Goal: Information Seeking & Learning: Check status

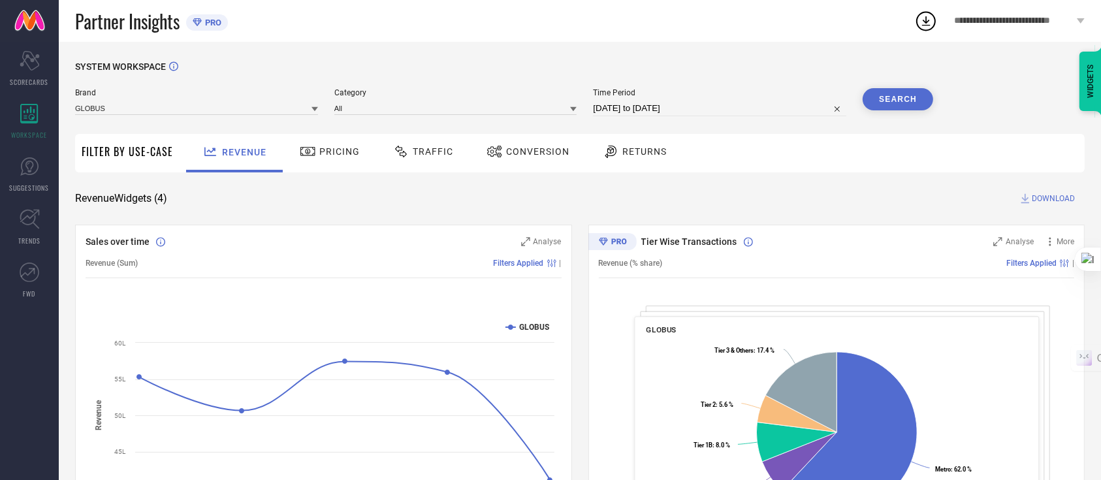
click at [413, 154] on span "Traffic" at bounding box center [433, 151] width 40 height 10
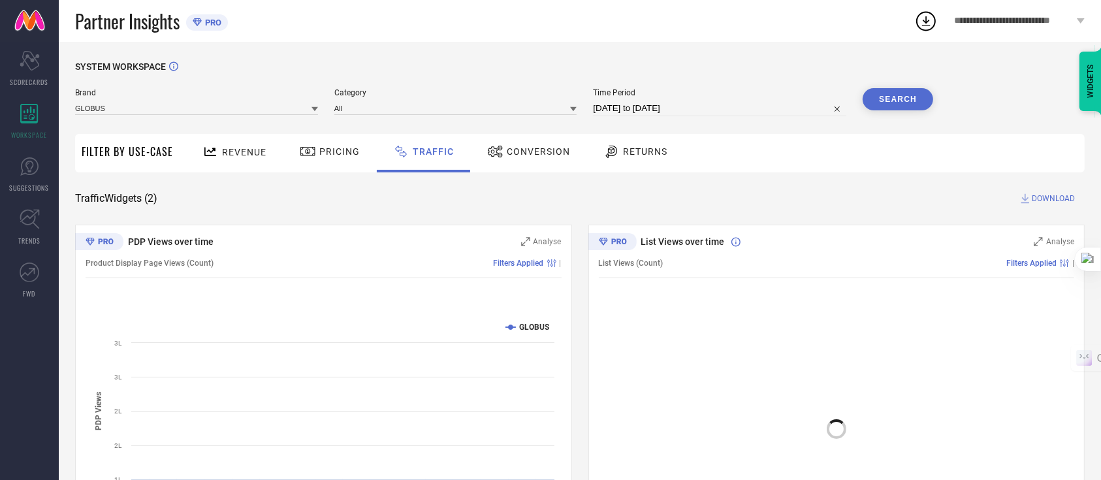
select select "6"
select select "2025"
select select "7"
select select "2025"
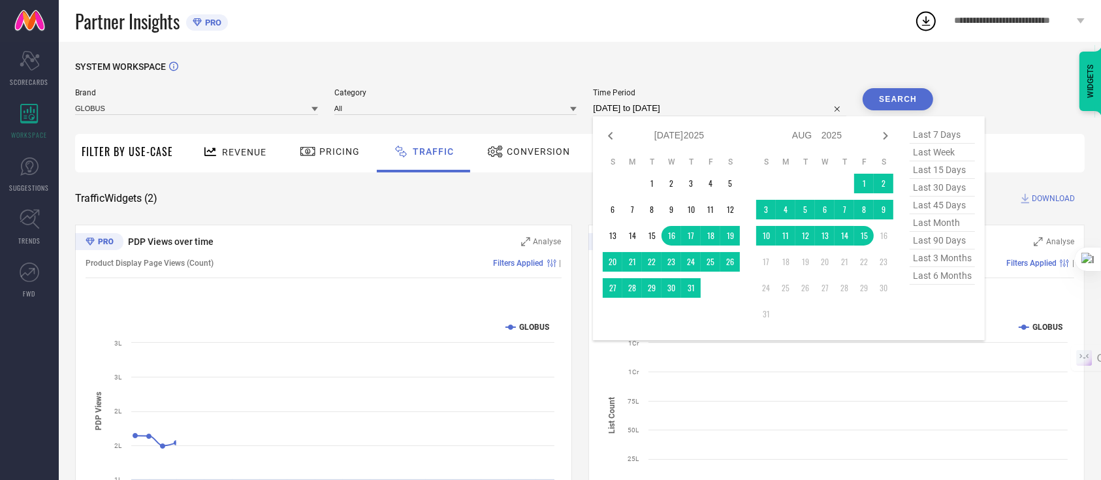
click at [647, 104] on input "[DATE] to [DATE]" at bounding box center [719, 109] width 253 height 16
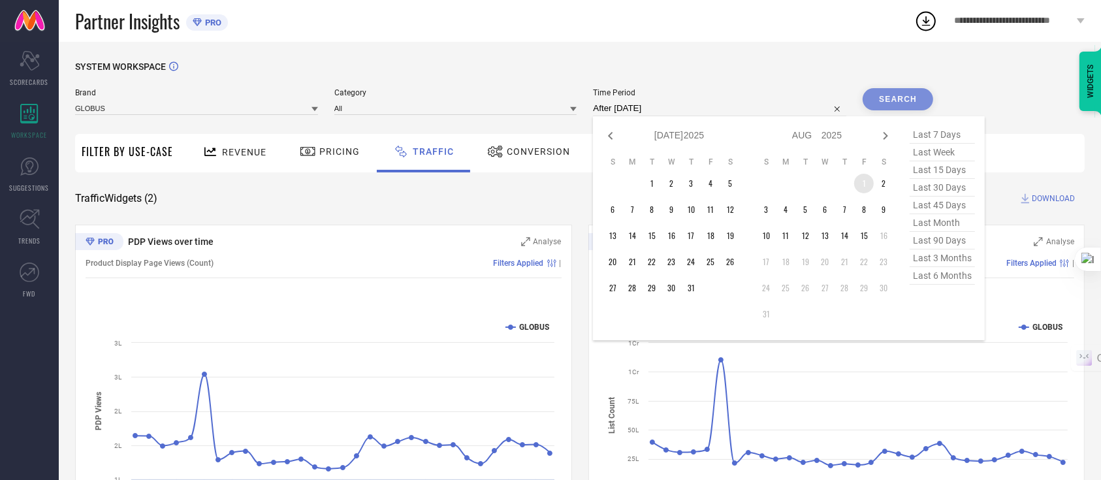
click at [854, 180] on td "1" at bounding box center [864, 184] width 20 height 20
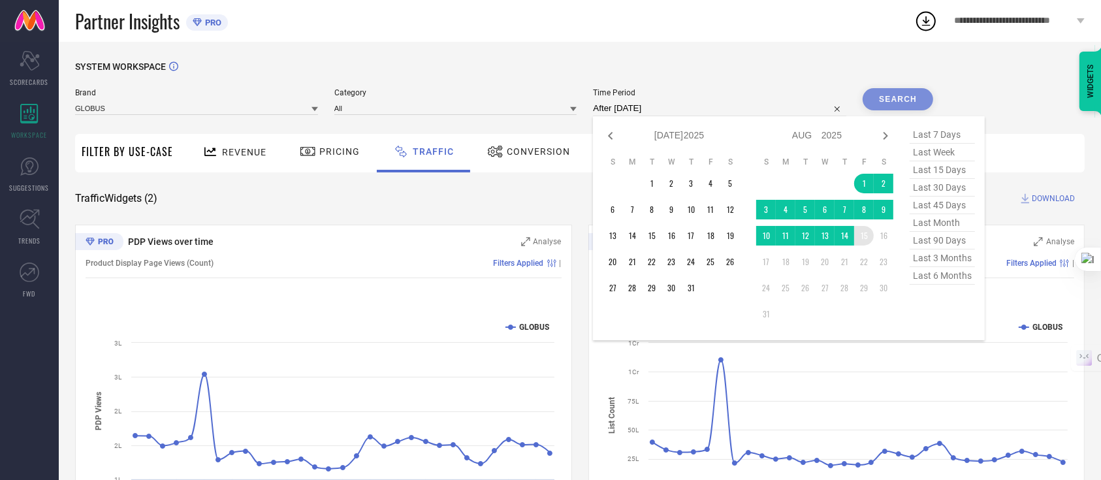
type input "01-08-2025 to 15-08-2025"
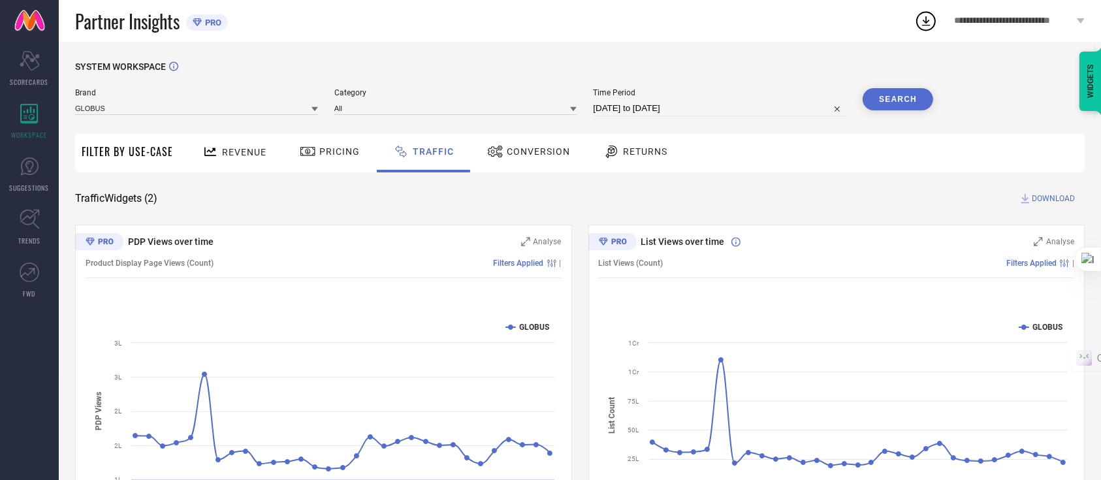
click at [914, 102] on button "Search" at bounding box center [898, 99] width 71 height 22
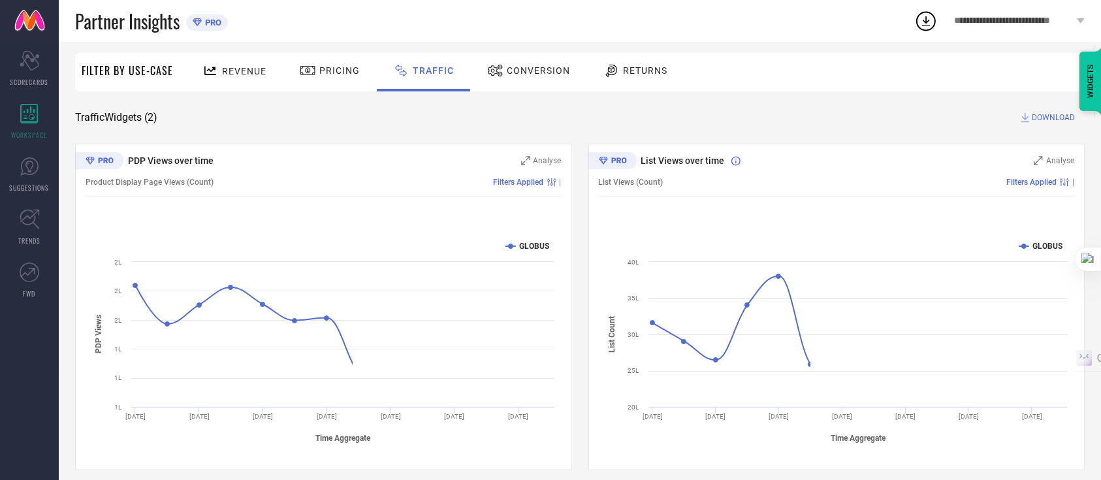
scroll to position [91, 0]
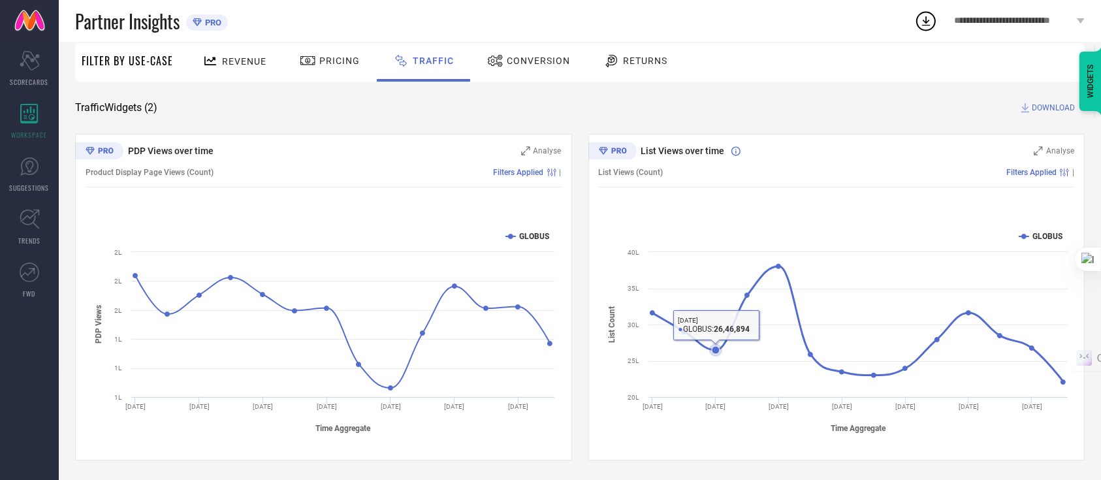
click at [718, 358] on rect at bounding box center [836, 332] width 475 height 222
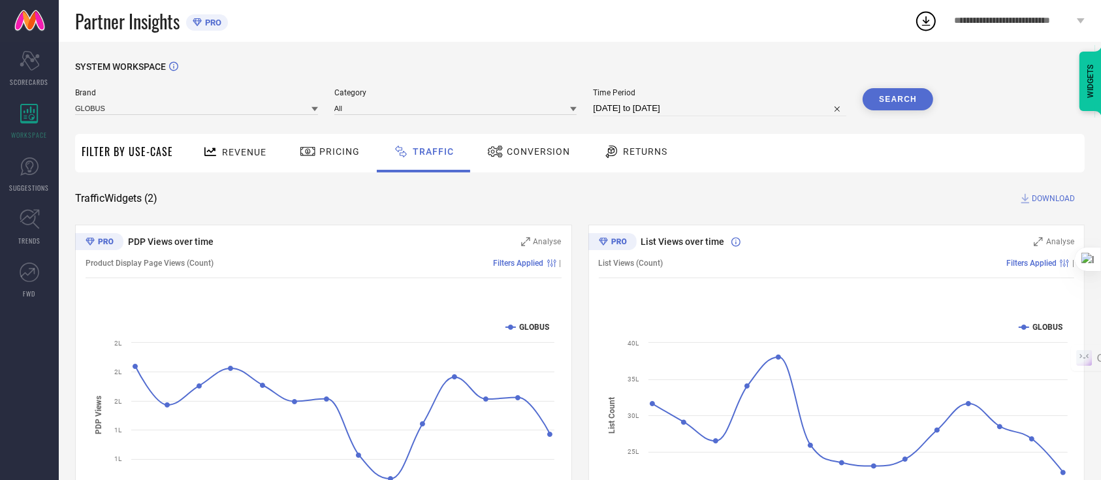
scroll to position [0, 0]
select select "7"
select select "2025"
select select "8"
select select "2025"
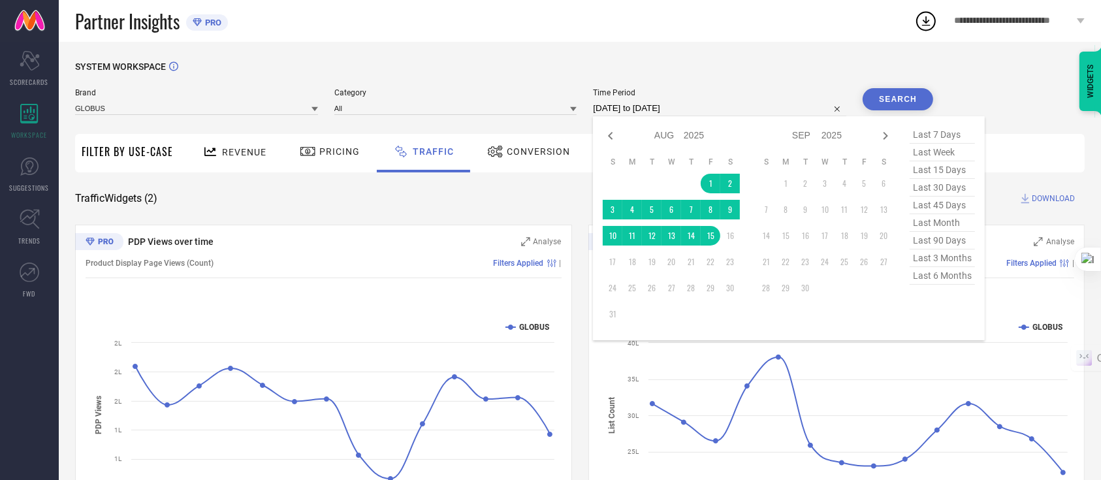
click at [667, 103] on input "01-08-2025 to 15-08-2025" at bounding box center [719, 109] width 253 height 16
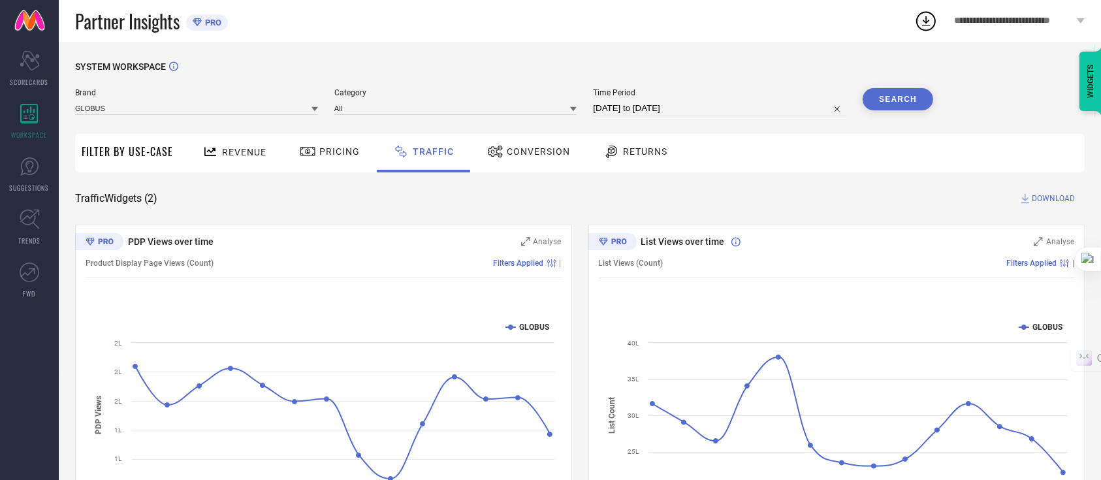
click at [536, 196] on div "Traffic Widgets ( 2 ) DOWNLOAD" at bounding box center [580, 198] width 1010 height 13
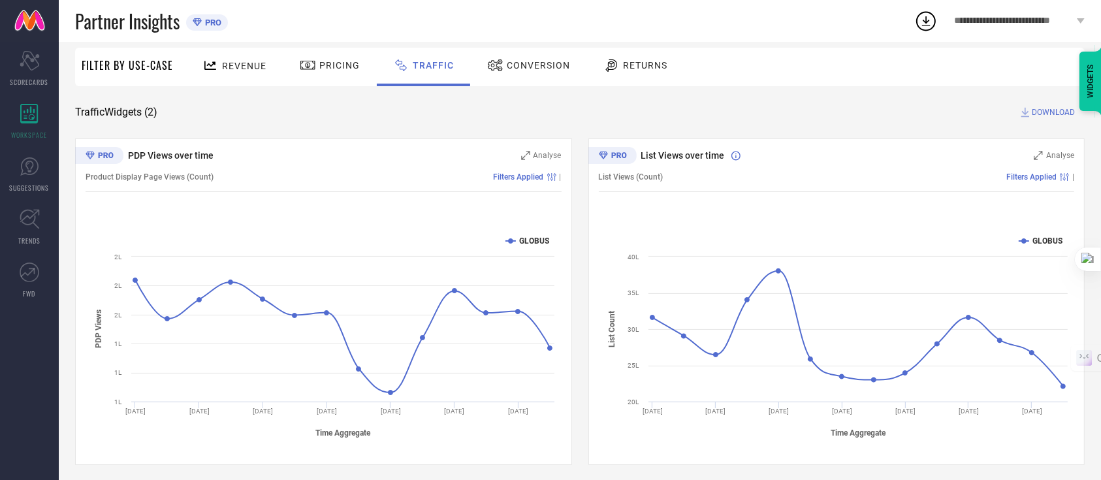
scroll to position [91, 0]
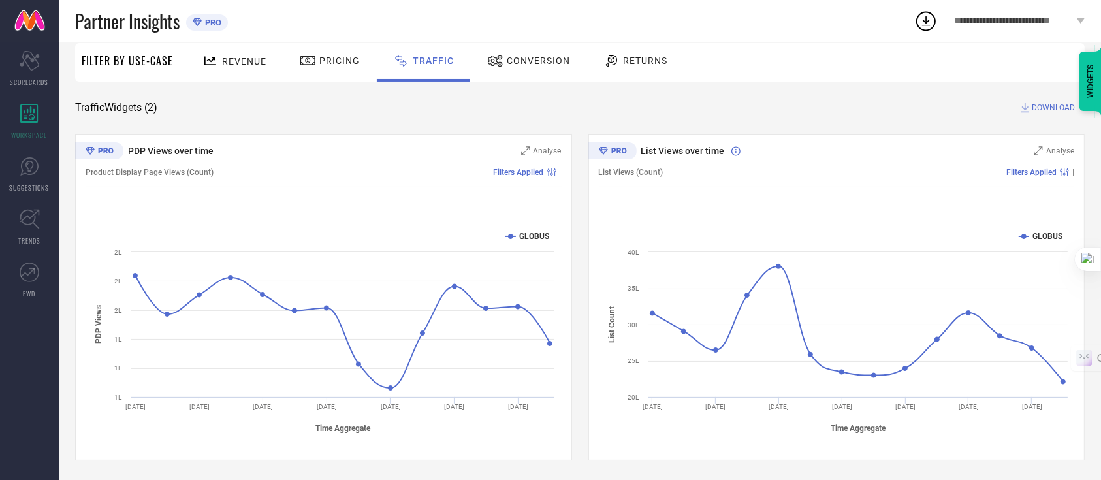
click at [654, 108] on div "Traffic Widgets ( 2 ) DOWNLOAD" at bounding box center [580, 107] width 1010 height 13
click at [507, 71] on div "Conversion" at bounding box center [528, 61] width 89 height 22
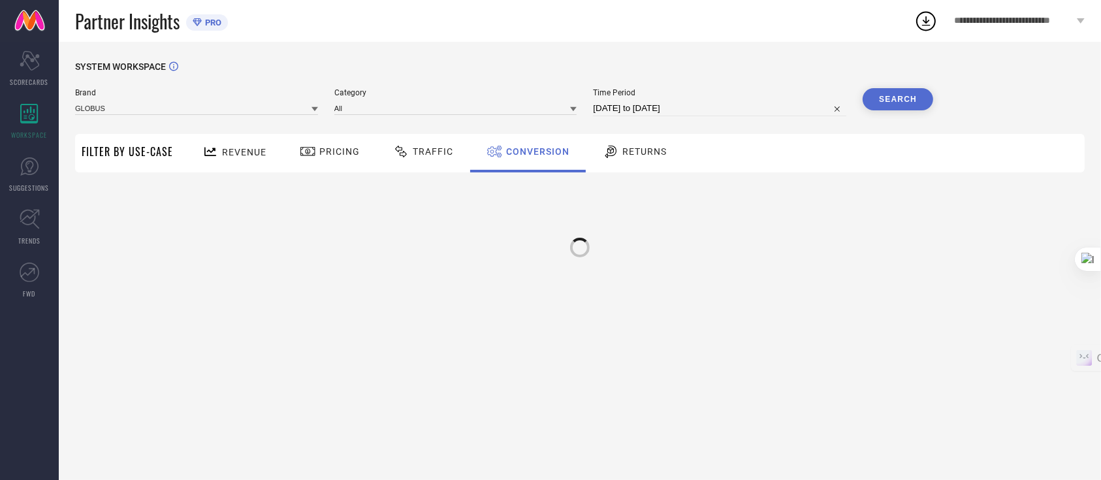
scroll to position [0, 0]
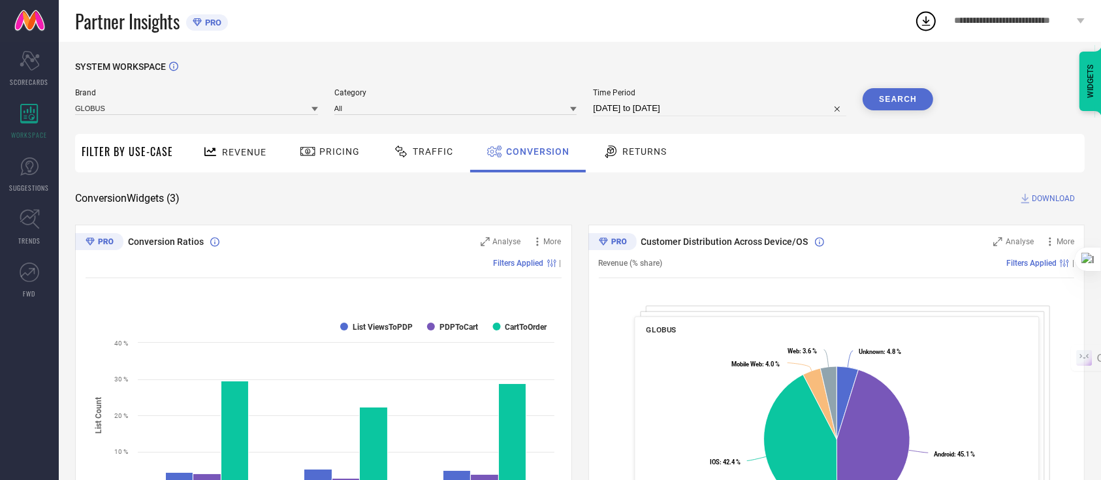
click at [700, 110] on input "01-08-2025 to 15-08-2025" at bounding box center [719, 109] width 253 height 16
select select "7"
select select "2025"
select select "8"
select select "2025"
